Goal: Navigation & Orientation: Find specific page/section

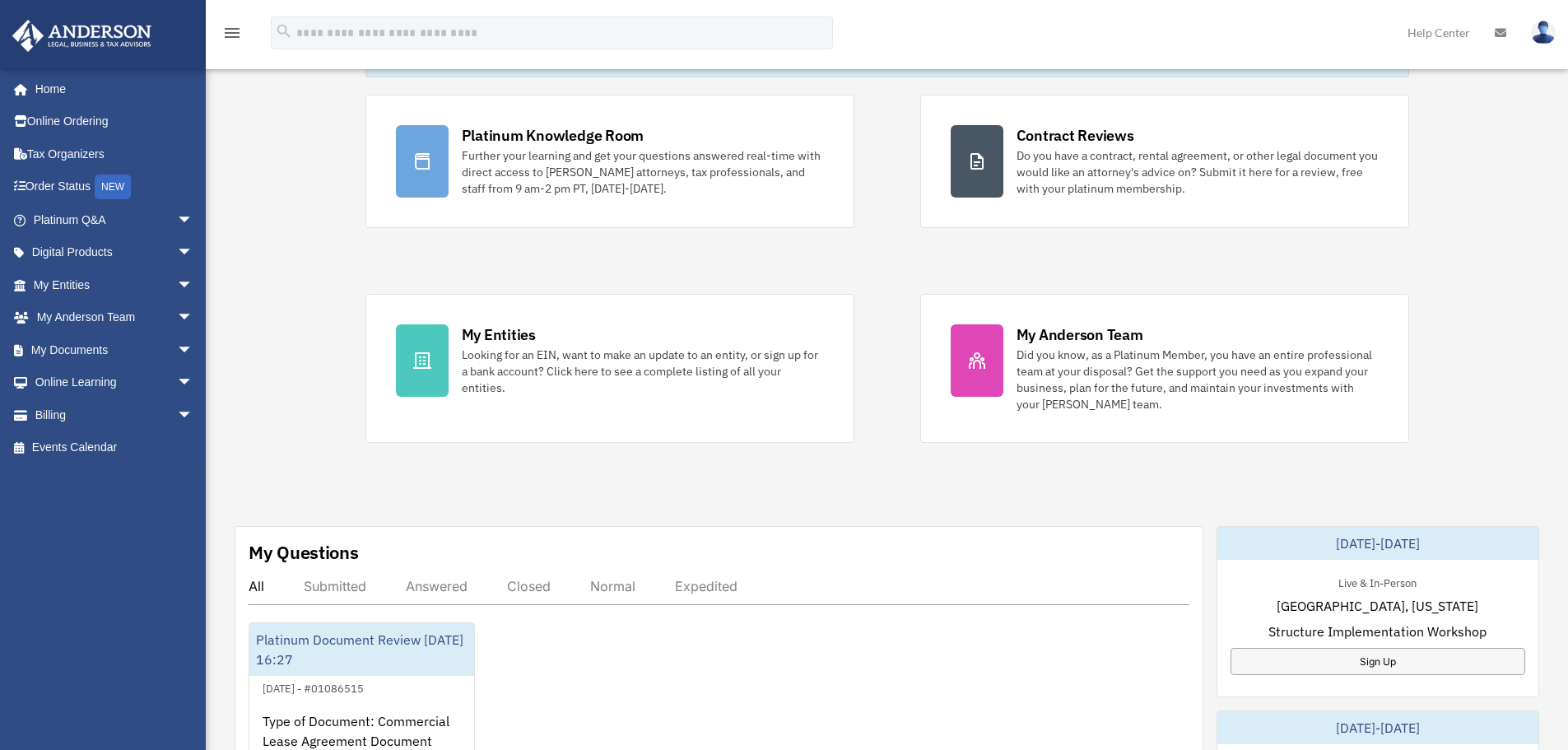
scroll to position [329, 0]
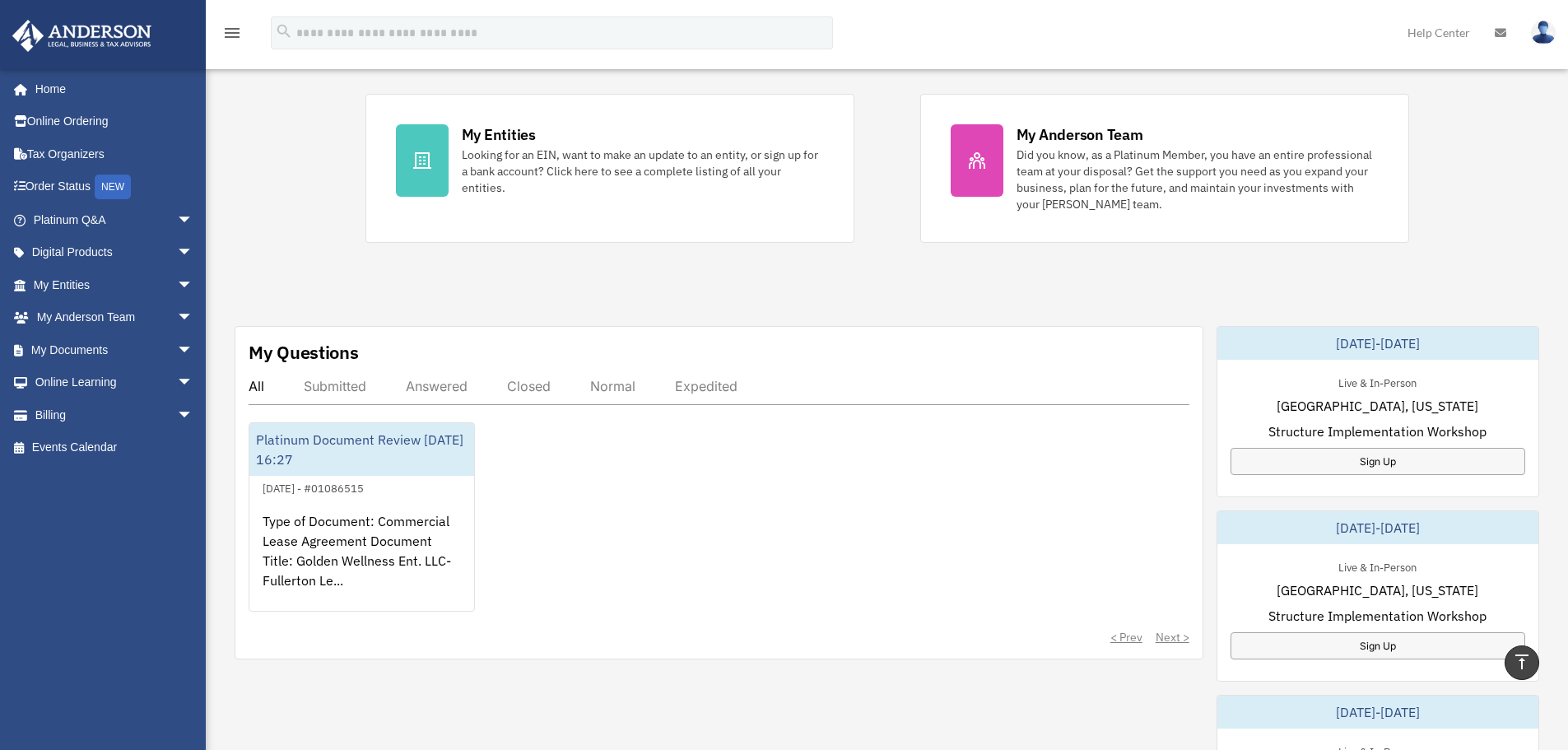
click at [339, 383] on div "Submitted" at bounding box center [335, 386] width 62 height 17
click at [449, 375] on div "My Questions All Submitted Answered Closed Normal Expedited Platinum Document R…" at bounding box center [719, 493] width 969 height 333
click at [450, 384] on div "Answered" at bounding box center [437, 386] width 62 height 17
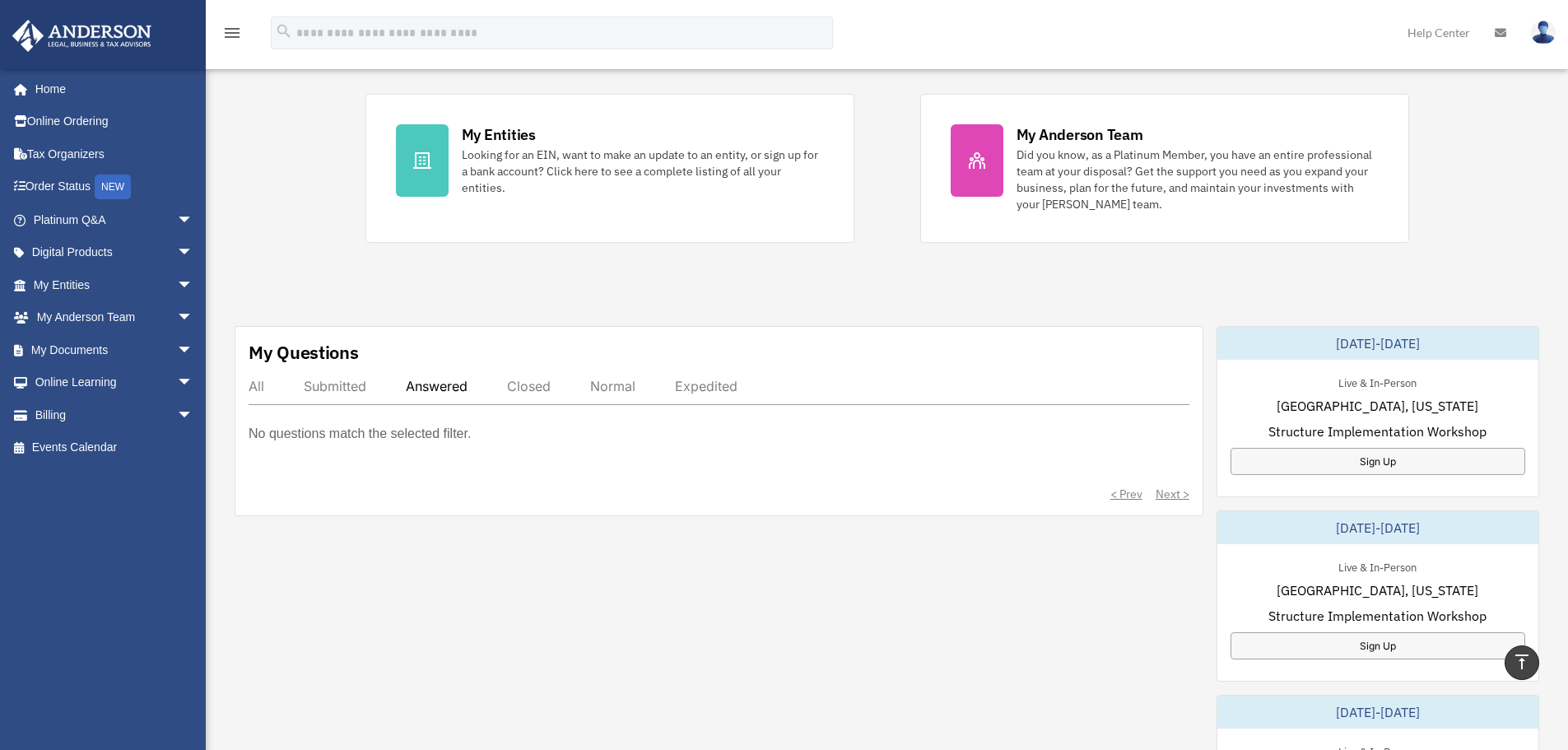
click at [255, 385] on div "All" at bounding box center [257, 386] width 16 height 17
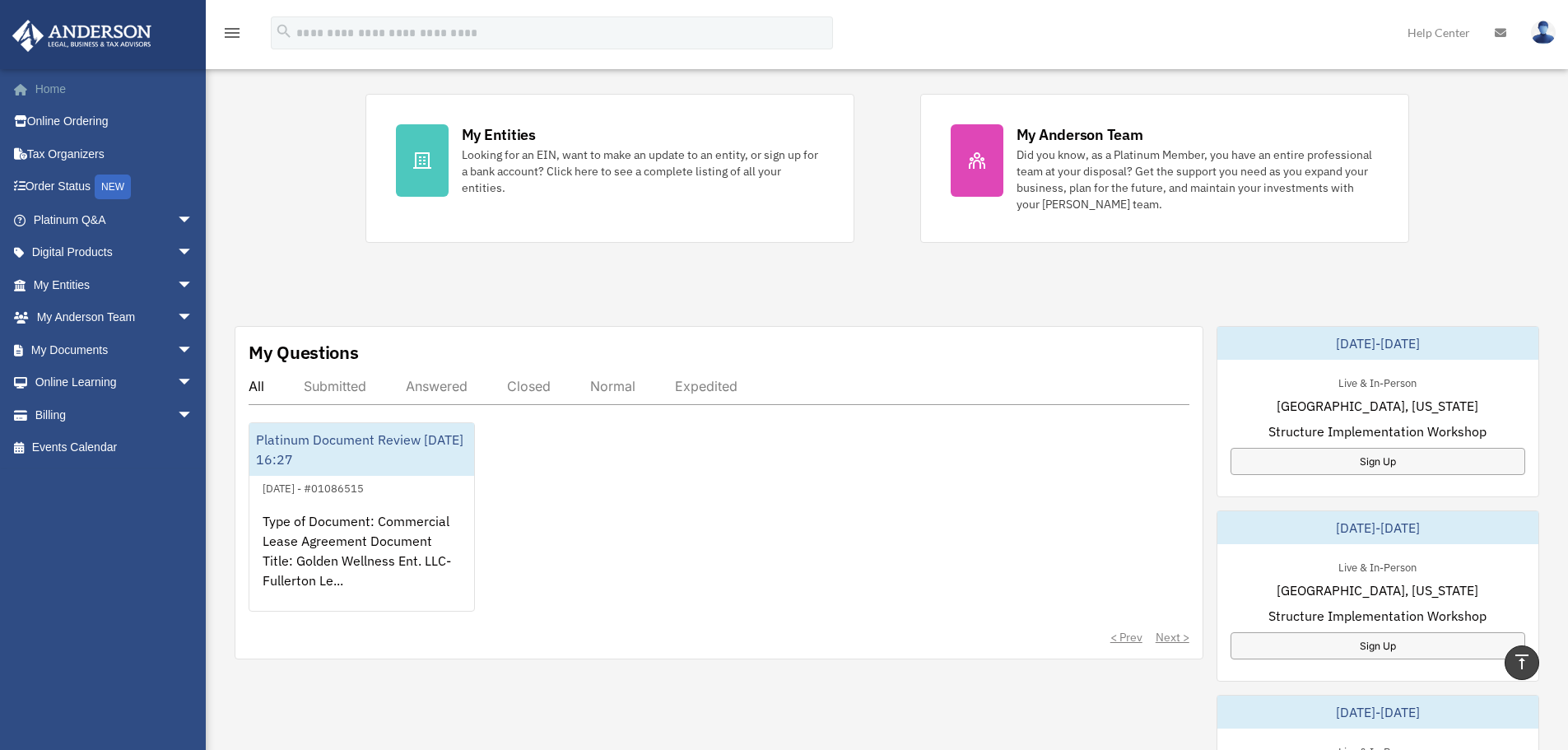
click at [62, 88] on link "Home" at bounding box center [115, 89] width 207 height 33
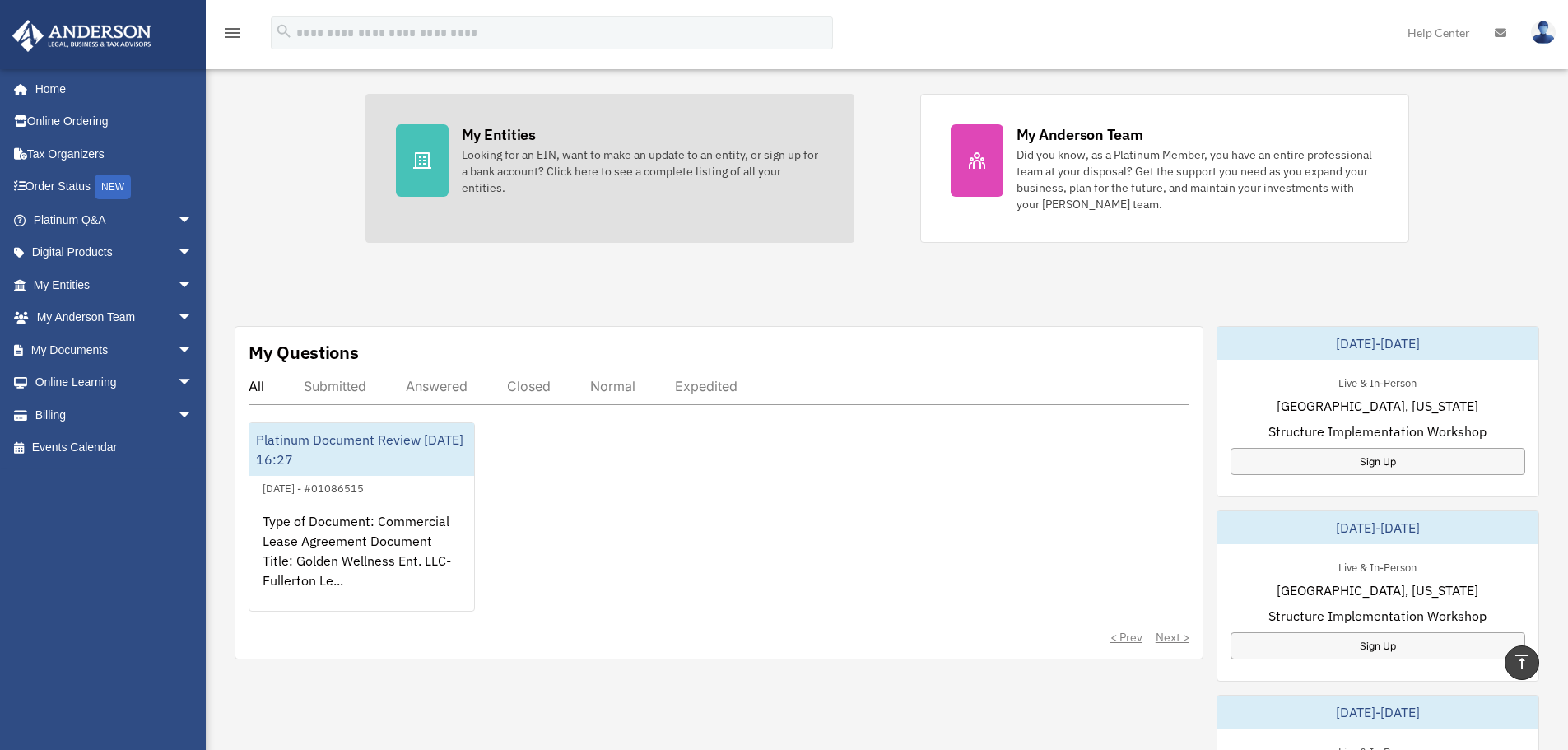
click at [587, 180] on div "Looking for an EIN, want to make an update to an entity, or sign up for a bank …" at bounding box center [643, 171] width 362 height 49
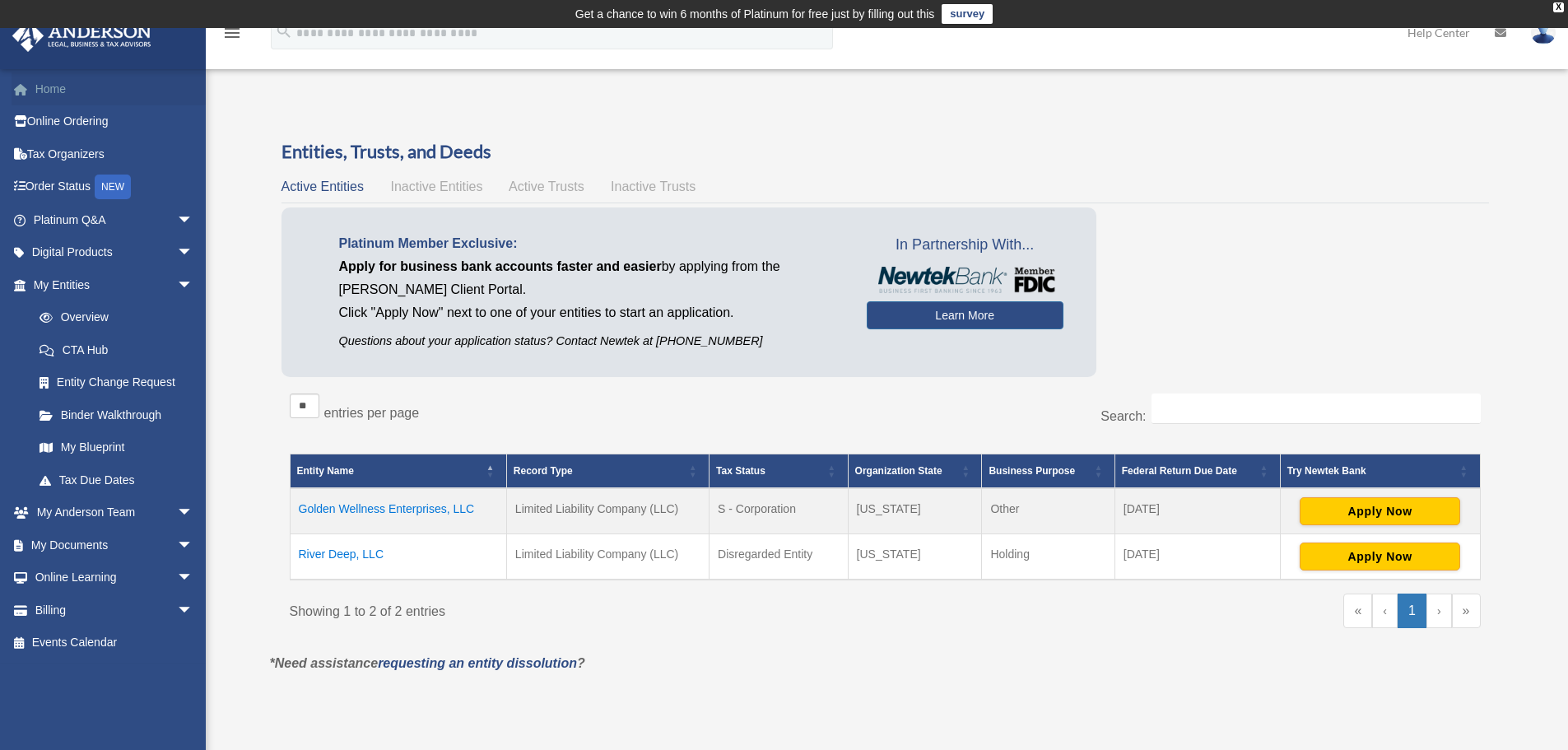
click at [51, 90] on link "Home" at bounding box center [115, 89] width 207 height 33
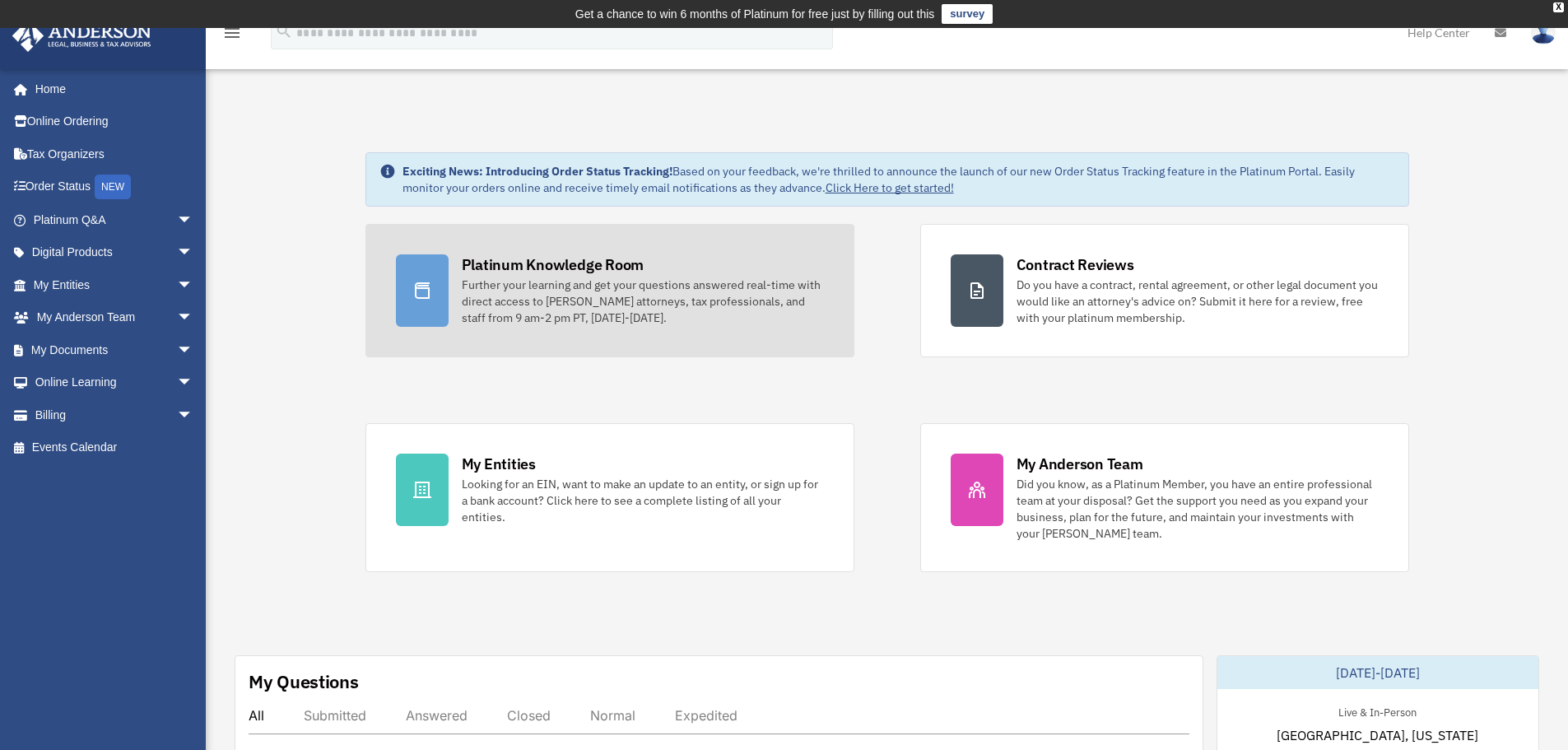
click at [536, 320] on div "Further your learning and get your questions answered real-time with direct acc…" at bounding box center [643, 301] width 362 height 49
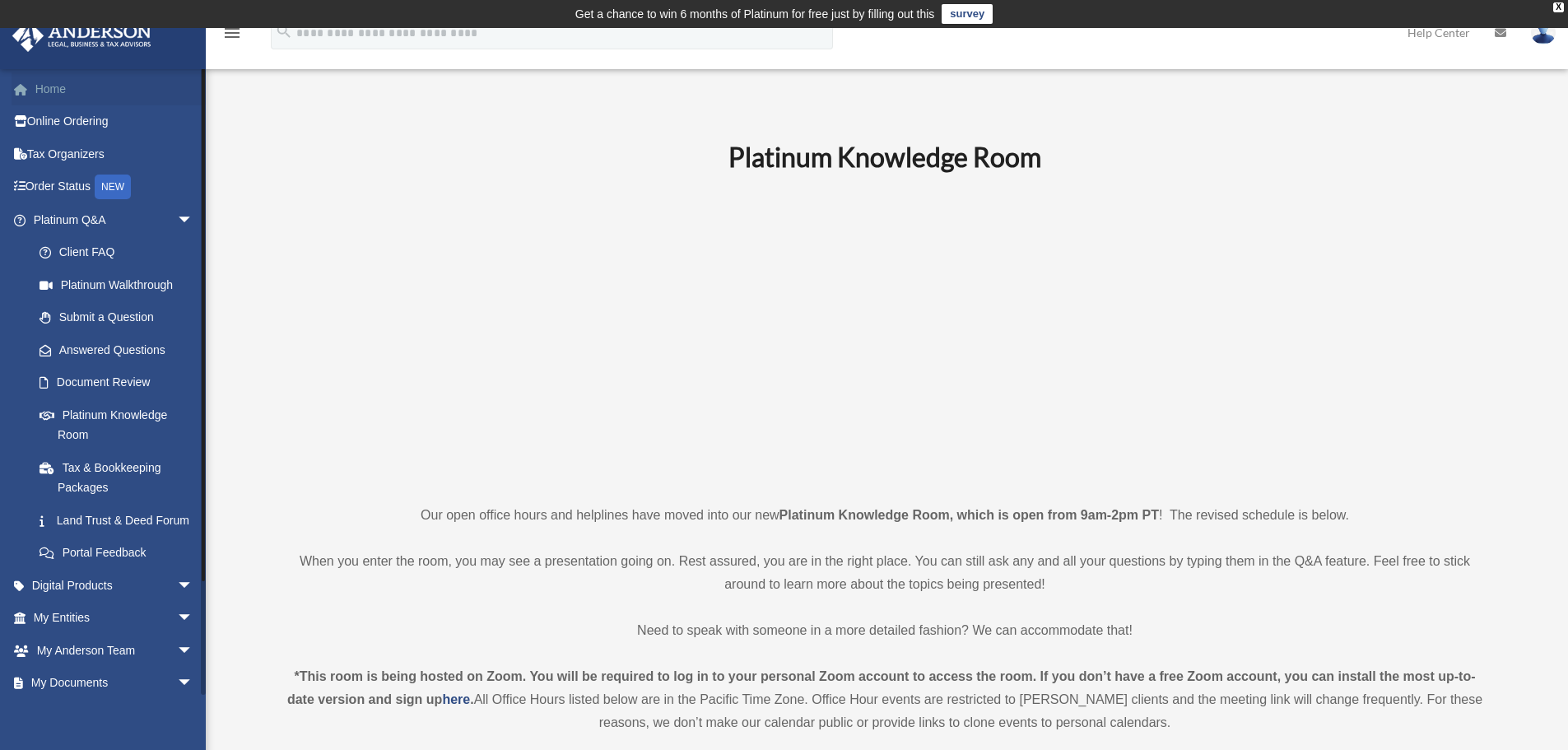
click at [66, 84] on link "Home" at bounding box center [115, 89] width 207 height 33
